Goal: Submit feedback/report problem

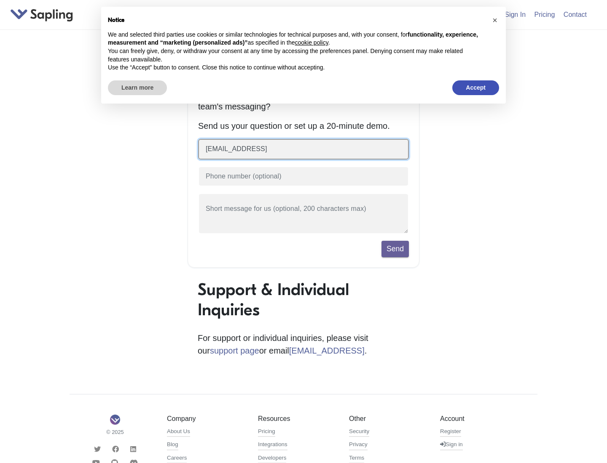
type input "[EMAIL_ADDRESS]"
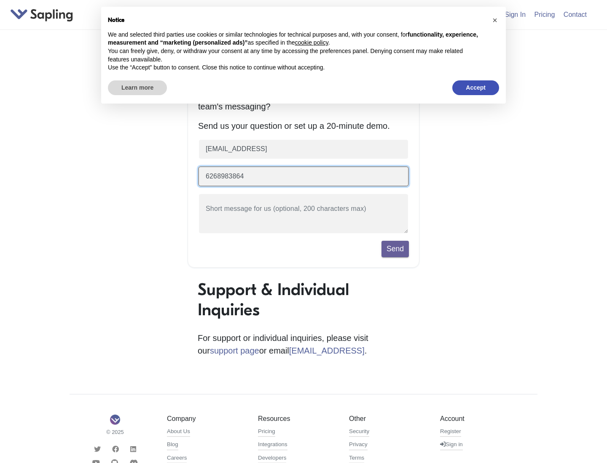
type input "6268983864"
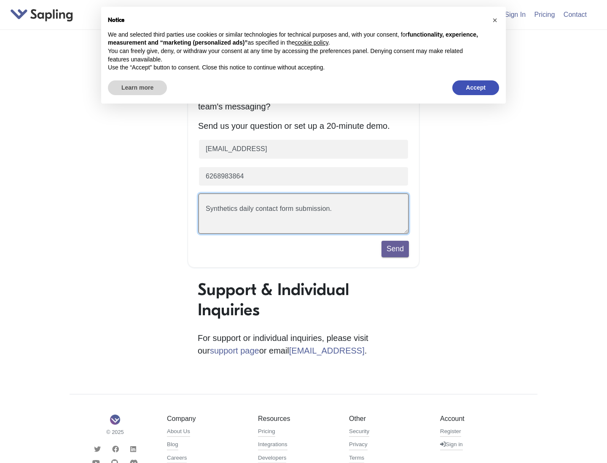
scroll to position [19, 0]
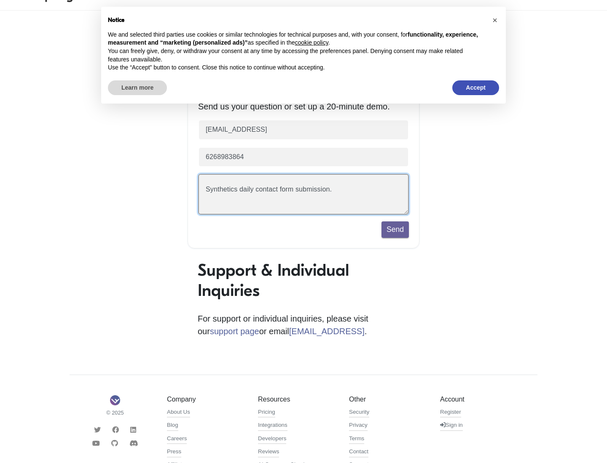
type textarea "Synthetics daily contact form submission."
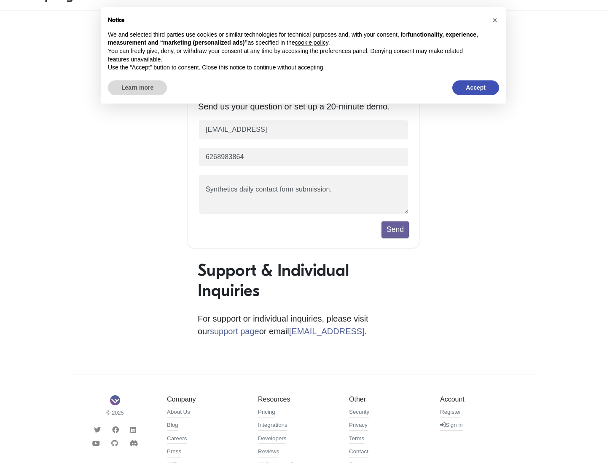
click at [395, 232] on button "Send" at bounding box center [394, 230] width 27 height 16
